Goal: Find specific page/section: Find specific page/section

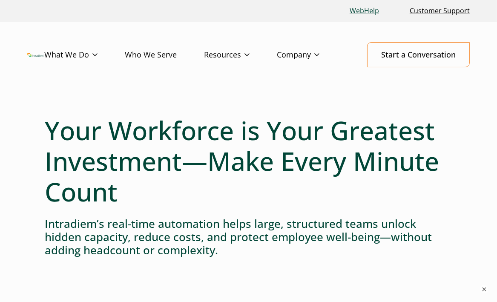
click at [375, 12] on link "WebHelp" at bounding box center [364, 11] width 36 height 18
click at [445, 10] on link "Customer Support" at bounding box center [439, 11] width 67 height 18
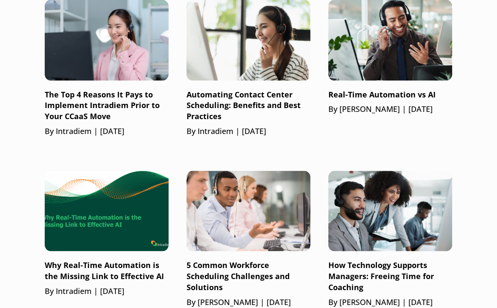
scroll to position [949, 0]
